Goal: Book appointment/travel/reservation

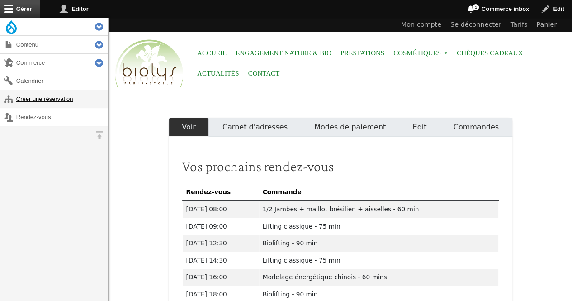
click at [70, 94] on link "Créer une réservation" at bounding box center [54, 99] width 108 height 18
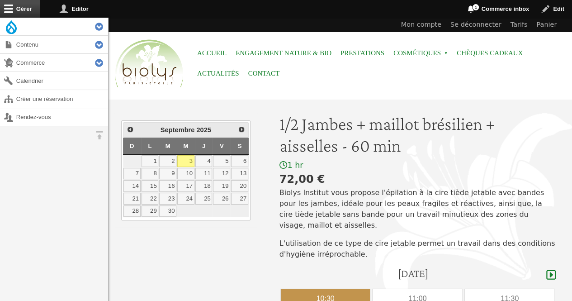
click at [356, 288] on div "10:30" at bounding box center [325, 298] width 89 height 20
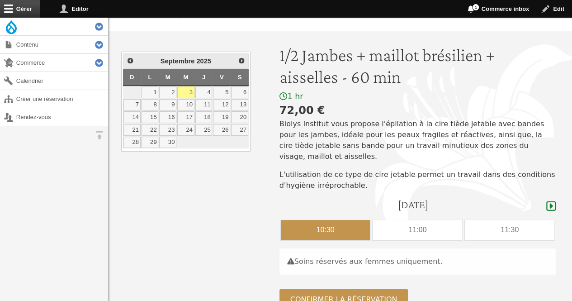
scroll to position [110, 0]
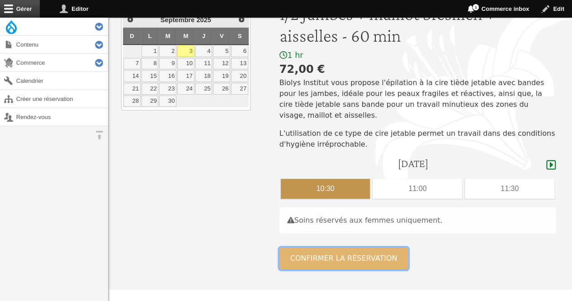
click at [373, 247] on button "Confirmer la réservation" at bounding box center [343, 258] width 129 height 22
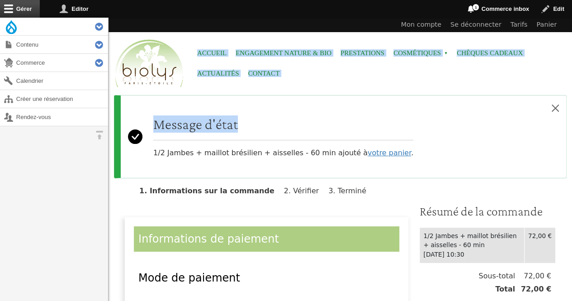
drag, startPoint x: 570, startPoint y: 89, endPoint x: 566, endPoint y: 135, distance: 46.3
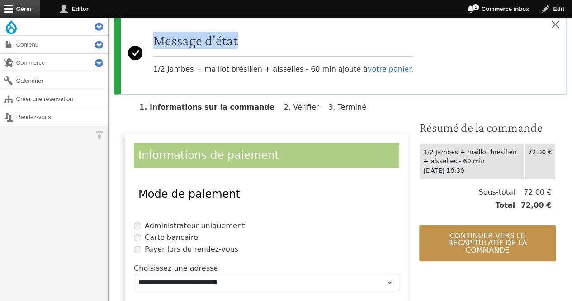
scroll to position [93, 0]
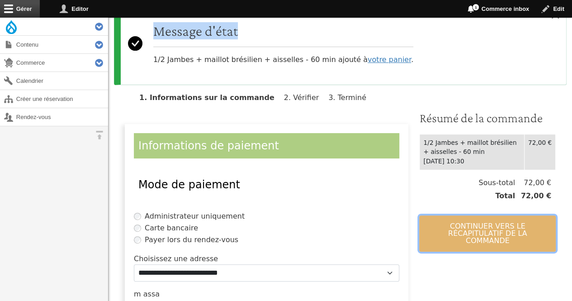
click at [511, 231] on button "Continuer vers le récapitulatif de la commande" at bounding box center [487, 233] width 136 height 36
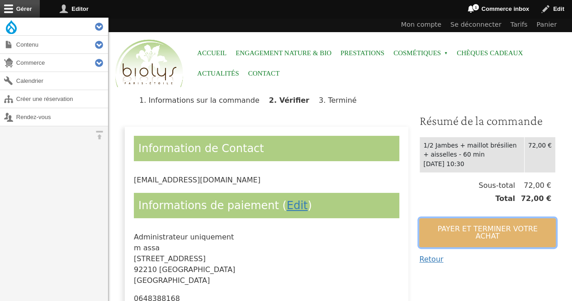
click at [511, 231] on button "Payer et terminer votre achat" at bounding box center [487, 232] width 136 height 29
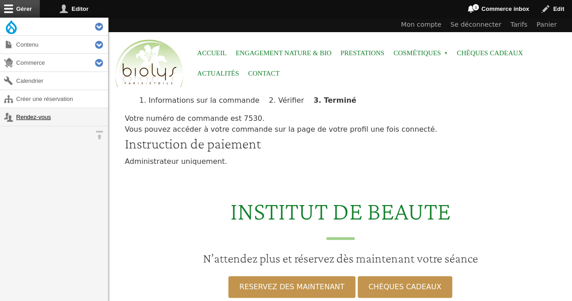
click at [16, 119] on link "Rendez-vous" at bounding box center [54, 117] width 108 height 18
